Goal: Navigation & Orientation: Find specific page/section

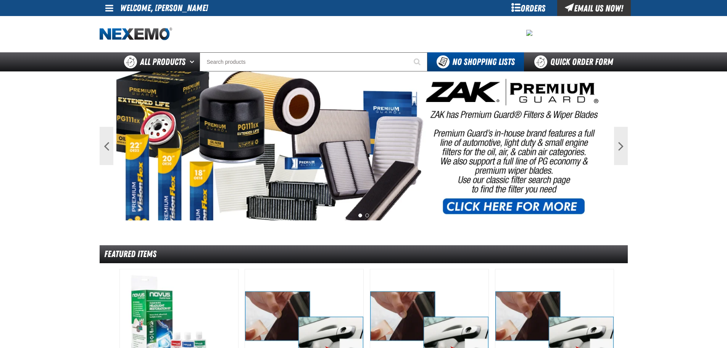
click at [116, 9] on link at bounding box center [110, 8] width 21 height 16
click at [116, 21] on link "My Account My Account" at bounding box center [120, 22] width 34 height 7
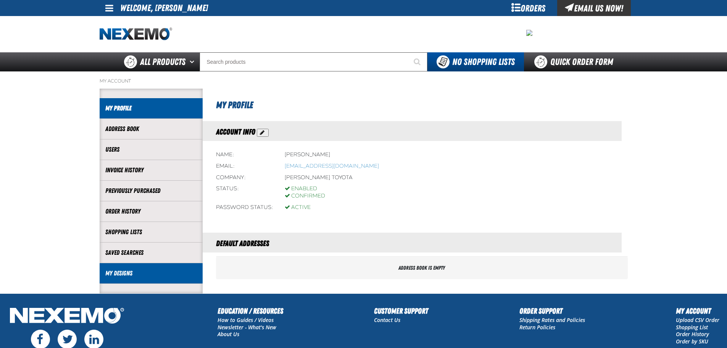
click at [112, 269] on link "My Designs" at bounding box center [151, 273] width 92 height 9
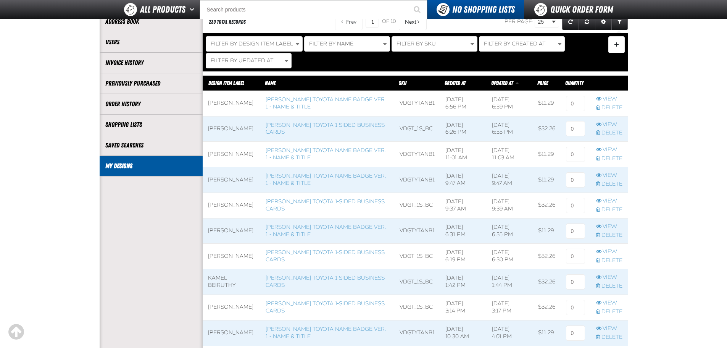
scroll to position [76, 0]
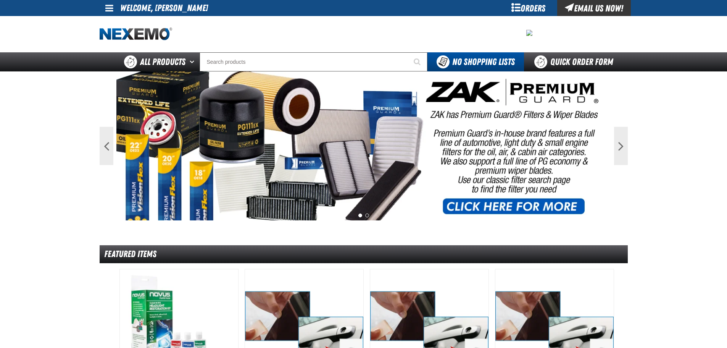
click at [95, 8] on div "My Account My Account Support Ticket Support Ticket Sign Out Sign Out Welcome, …" at bounding box center [363, 8] width 727 height 16
click at [111, 10] on span at bounding box center [109, 7] width 8 height 9
click at [108, 24] on link "My Account My Account" at bounding box center [120, 22] width 34 height 7
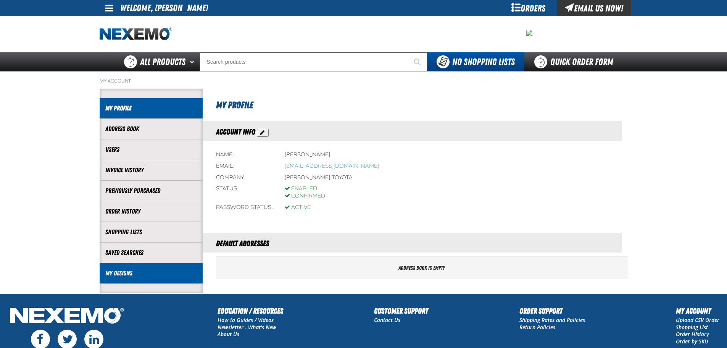
click at [123, 274] on link "My Designs" at bounding box center [151, 273] width 92 height 9
